Goal: Find contact information: Find contact information

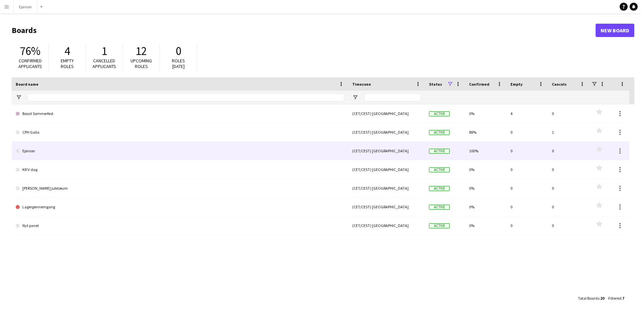
click at [37, 150] on link "Epinion" at bounding box center [180, 151] width 328 height 19
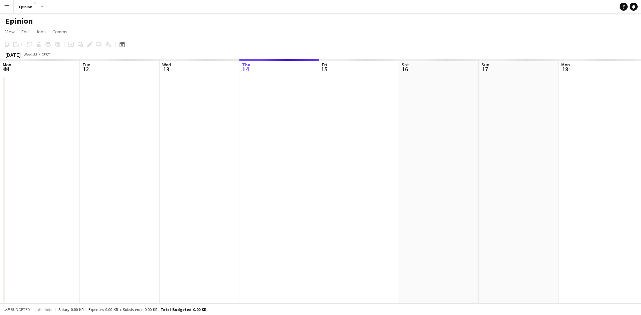
scroll to position [0, 160]
click at [5, 68] on app-icon "Expand/collapse" at bounding box center [5, 69] width 5 height 6
click at [5, 68] on app-icon "Expand/collapse" at bounding box center [5, 69] width 6 height 5
click at [21, 55] on div "[DATE]" at bounding box center [12, 54] width 15 height 7
click at [52, 55] on div "[DATE] Week 33 • CEST" at bounding box center [27, 54] width 55 height 9
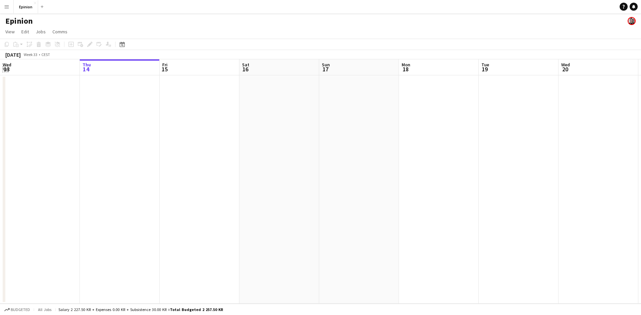
click at [6, 68] on app-icon "Expand/collapse" at bounding box center [5, 69] width 5 height 6
click at [79, 71] on app-board-header-date "Wed 13" at bounding box center [40, 67] width 80 height 16
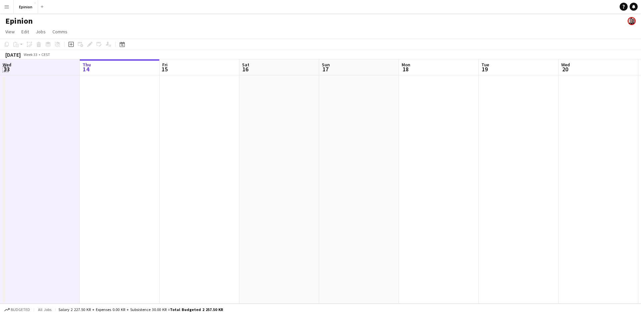
click at [4, 69] on app-icon "Expand/collapse" at bounding box center [5, 69] width 6 height 5
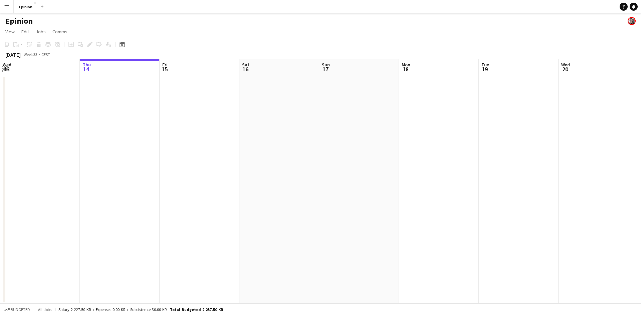
click at [4, 69] on app-icon "Expand/collapse" at bounding box center [5, 69] width 5 height 6
click at [4, 69] on app-icon "Expand/collapse" at bounding box center [5, 69] width 6 height 5
click at [123, 46] on icon at bounding box center [122, 45] width 2 height 2
click at [158, 120] on span "22" at bounding box center [159, 121] width 8 height 8
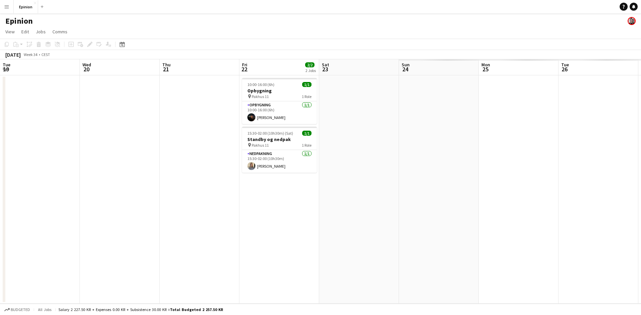
scroll to position [0, 230]
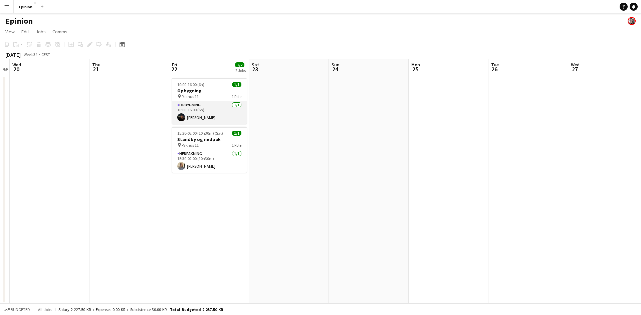
click at [204, 102] on app-card-role "Opbygning [DATE] 10:00-16:00 (6h) [PERSON_NAME]" at bounding box center [209, 112] width 75 height 23
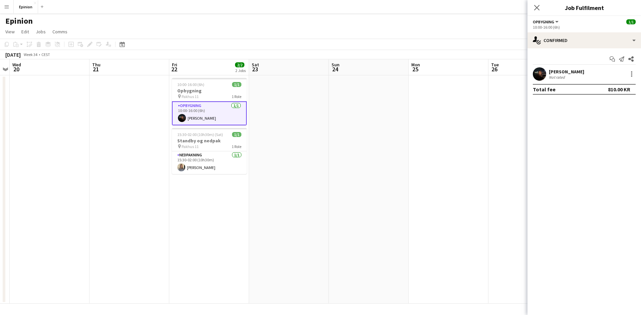
scroll to position [0, 229]
click at [575, 73] on div "[PERSON_NAME]" at bounding box center [566, 72] width 35 height 6
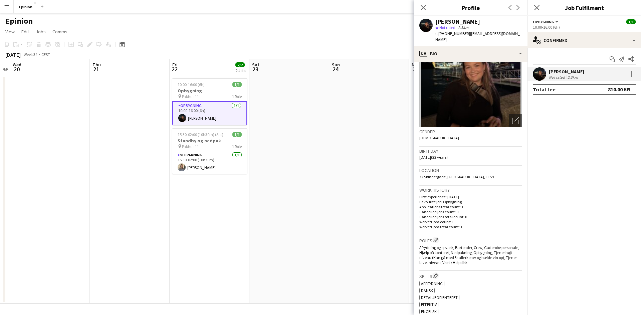
scroll to position [0, 0]
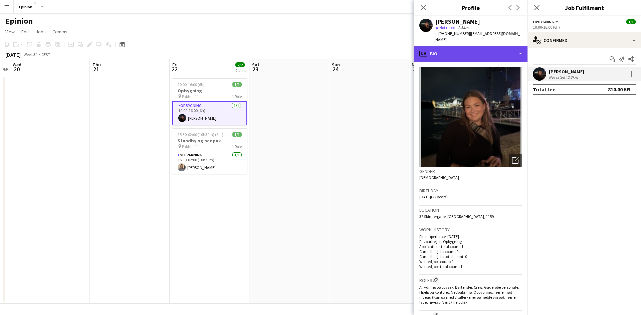
click at [481, 47] on div "profile Bio" at bounding box center [470, 54] width 113 height 16
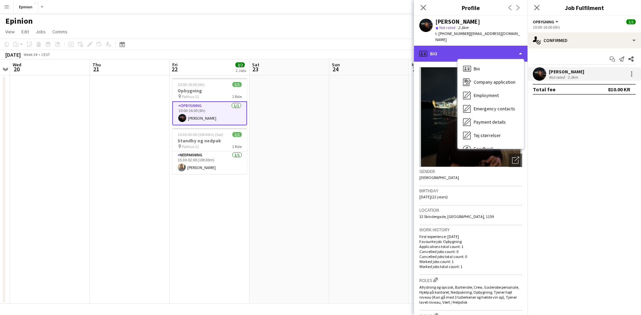
click at [522, 47] on div "profile Bio" at bounding box center [470, 54] width 113 height 16
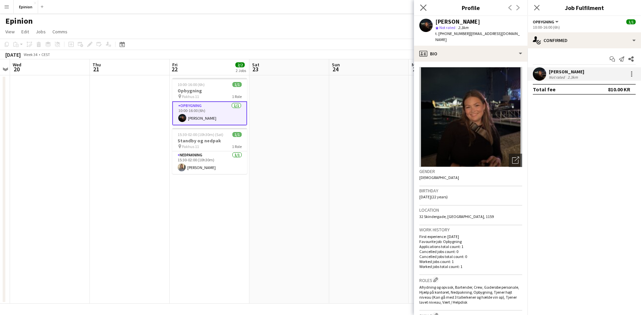
click at [427, 8] on app-icon "Close pop-in" at bounding box center [423, 8] width 10 height 10
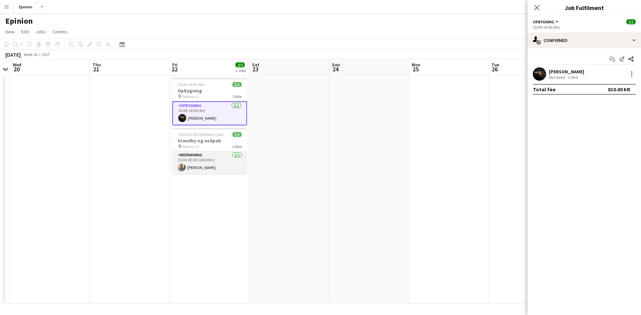
click at [201, 154] on app-card-role "Nedpakning [DATE] 15:30-02:00 (10h30m) [PERSON_NAME]" at bounding box center [209, 163] width 75 height 23
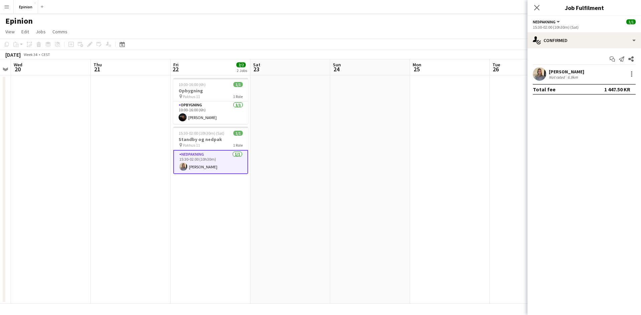
click at [549, 75] on div "Not rated" at bounding box center [557, 77] width 17 height 5
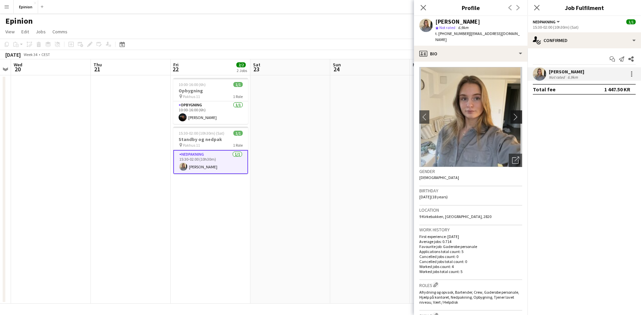
click at [512, 113] on app-icon "chevron-right" at bounding box center [517, 116] width 10 height 7
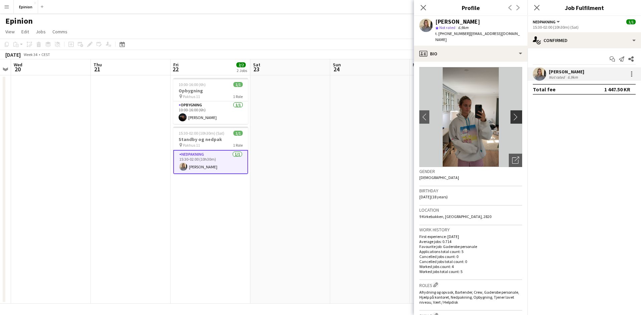
click at [513, 113] on app-icon "chevron-right" at bounding box center [517, 116] width 10 height 7
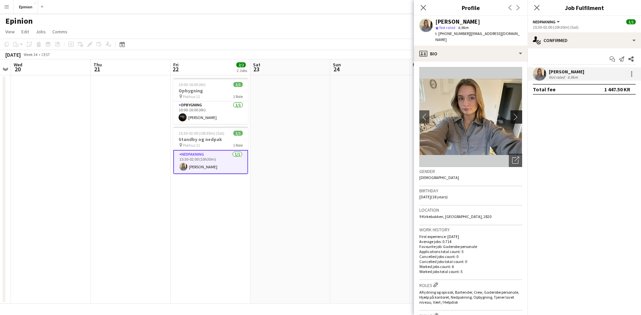
click at [513, 113] on app-icon "chevron-right" at bounding box center [517, 116] width 10 height 7
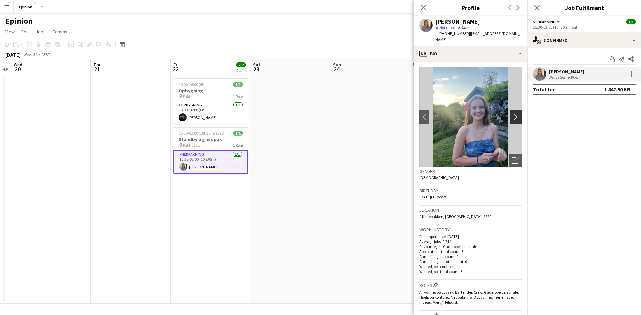
click at [513, 113] on app-icon "chevron-right" at bounding box center [517, 116] width 10 height 7
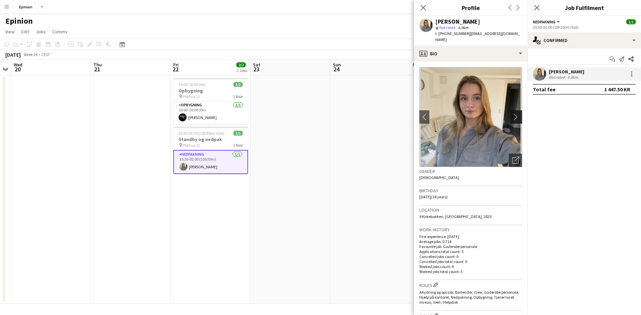
click at [513, 113] on app-icon "chevron-right" at bounding box center [517, 116] width 10 height 7
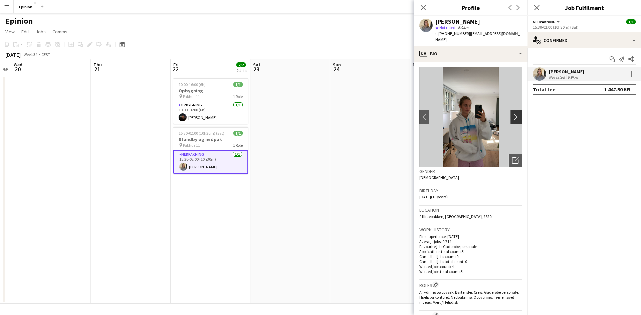
click at [513, 113] on app-icon "chevron-right" at bounding box center [517, 116] width 10 height 7
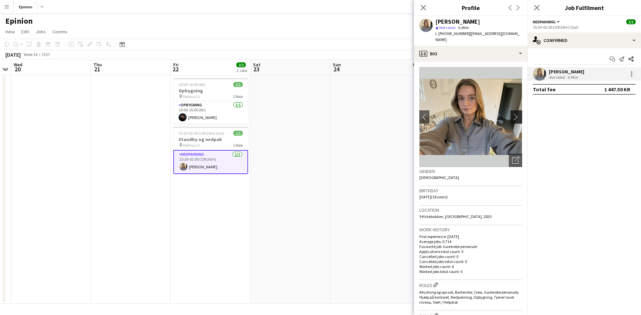
click at [513, 113] on app-icon "chevron-right" at bounding box center [517, 116] width 10 height 7
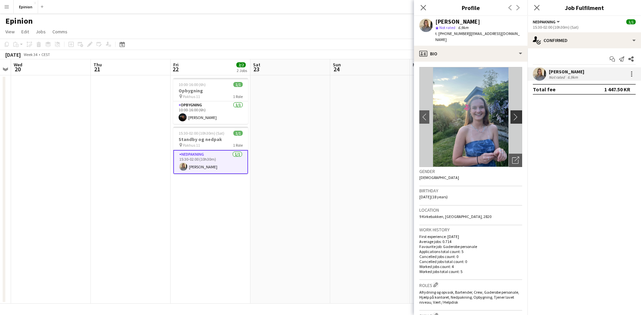
click at [513, 113] on app-icon "chevron-right" at bounding box center [517, 116] width 10 height 7
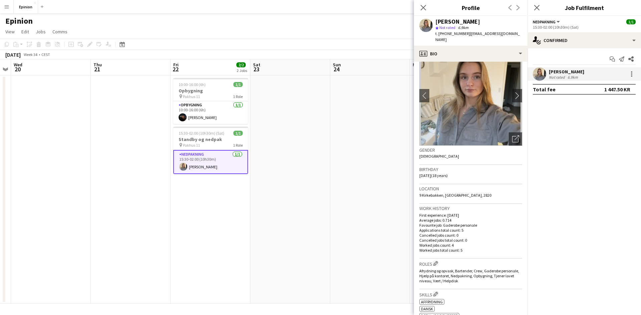
scroll to position [6, 0]
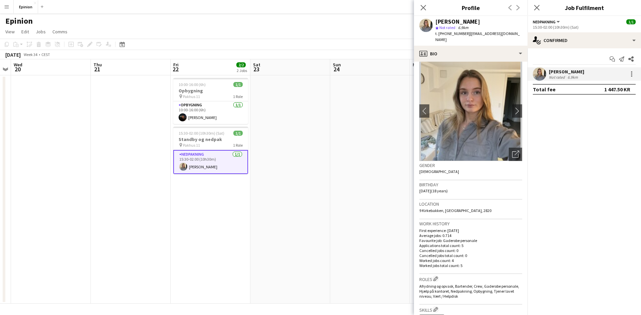
click at [430, 6] on div "Close pop-in" at bounding box center [423, 7] width 19 height 15
click at [427, 8] on app-icon "Close pop-in" at bounding box center [423, 8] width 10 height 10
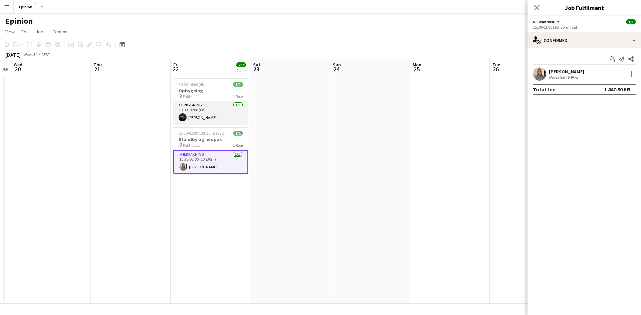
click at [190, 112] on app-card-role "Opbygning [DATE] 10:00-16:00 (6h) [PERSON_NAME]" at bounding box center [210, 112] width 75 height 23
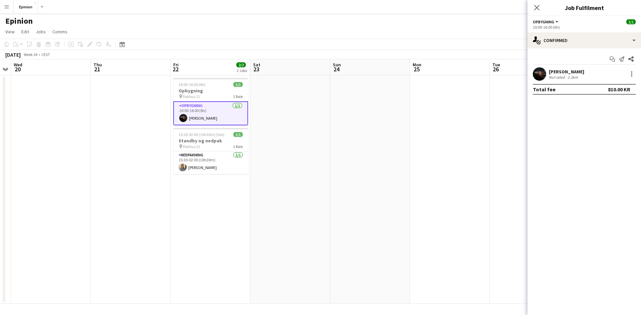
drag, startPoint x: 581, startPoint y: 65, endPoint x: 581, endPoint y: 70, distance: 4.3
click at [581, 65] on div "Start chat Send notification Share [PERSON_NAME] Not rated 2.3km Total fee 810.…" at bounding box center [583, 74] width 113 height 52
click at [581, 73] on div "[PERSON_NAME]" at bounding box center [566, 72] width 35 height 6
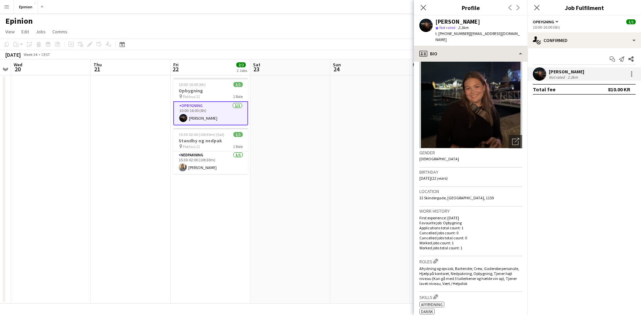
scroll to position [0, 0]
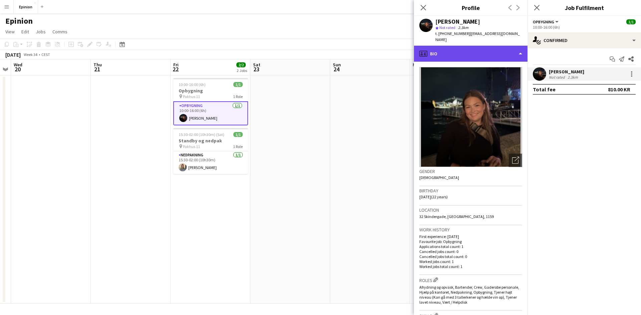
click at [429, 47] on div "profile Bio" at bounding box center [470, 54] width 113 height 16
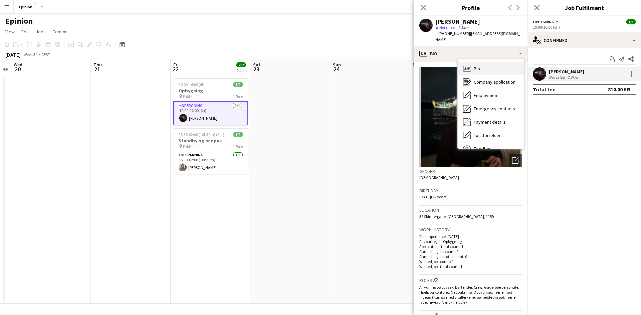
click at [482, 64] on div "Bio Bio" at bounding box center [491, 68] width 66 height 13
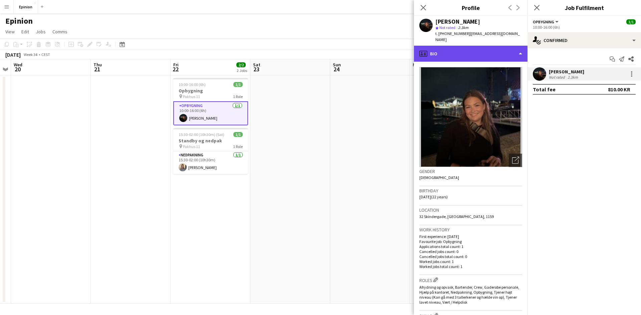
click at [493, 46] on div "profile Bio" at bounding box center [470, 54] width 113 height 16
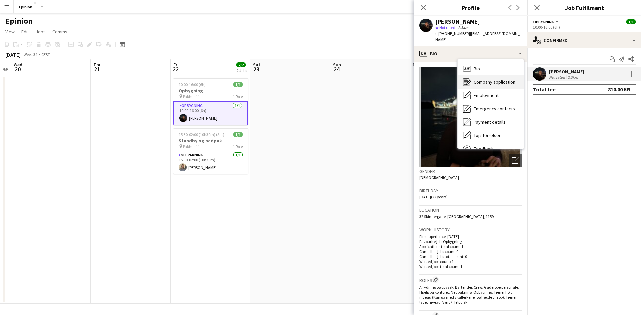
click at [496, 79] on span "Company application" at bounding box center [495, 82] width 42 height 6
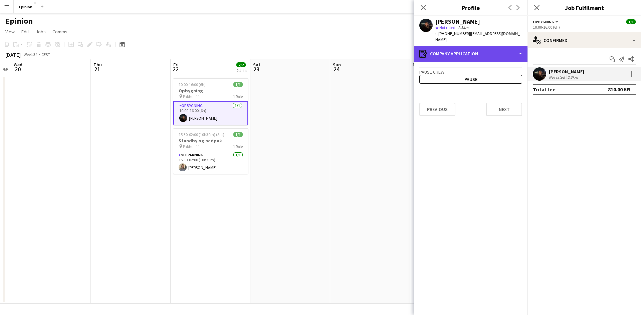
click at [492, 47] on div "register Company application" at bounding box center [470, 54] width 113 height 16
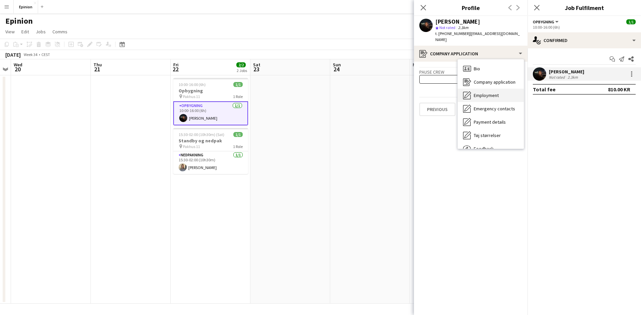
click at [494, 92] on span "Employment" at bounding box center [486, 95] width 25 height 6
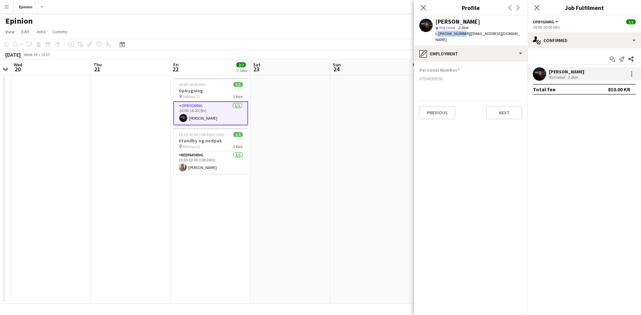
drag, startPoint x: 460, startPoint y: 33, endPoint x: 434, endPoint y: 32, distance: 25.7
click at [434, 32] on div "[PERSON_NAME] star Not rated 2.3km t. [PHONE_NUMBER] | [EMAIL_ADDRESS][DOMAIN_N…" at bounding box center [470, 31] width 113 height 30
copy span "t. [PHONE_NUMBER]"
click at [195, 159] on app-card-role "Nedpakning [DATE] 15:30-02:00 (10h30m) [PERSON_NAME]" at bounding box center [210, 163] width 75 height 23
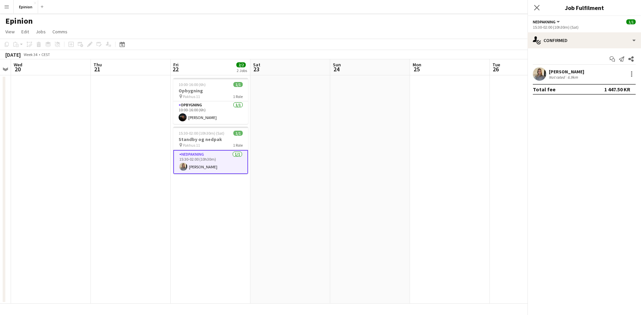
scroll to position [0, 228]
click at [572, 72] on div "[PERSON_NAME]" at bounding box center [566, 72] width 35 height 6
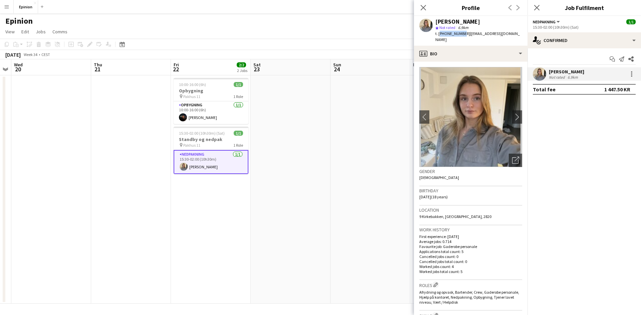
drag, startPoint x: 460, startPoint y: 33, endPoint x: 439, endPoint y: 35, distance: 20.4
click at [439, 35] on span "t. [PHONE_NUMBER]" at bounding box center [452, 33] width 35 height 5
copy span "[PHONE_NUMBER]"
